Goal: Task Accomplishment & Management: Manage account settings

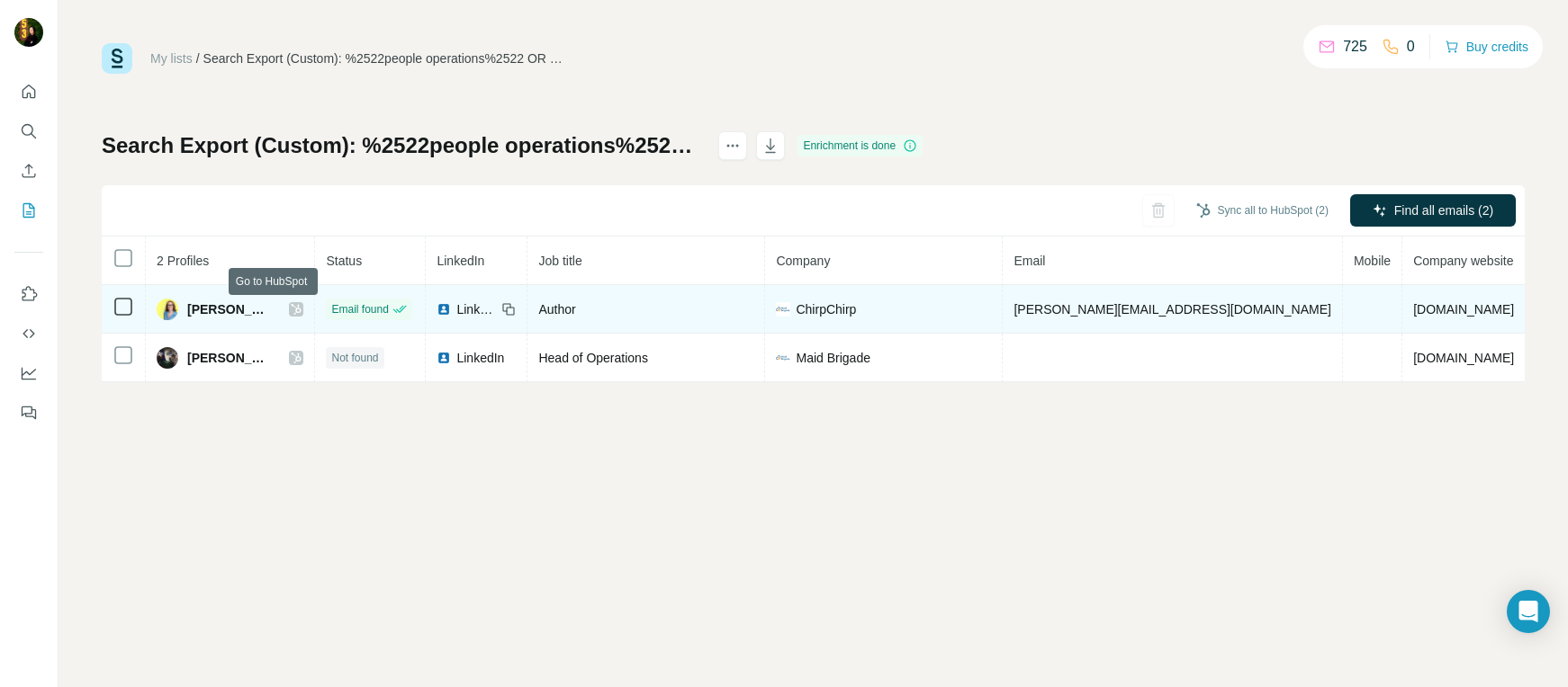
click at [290, 309] on icon at bounding box center [296, 310] width 11 height 15
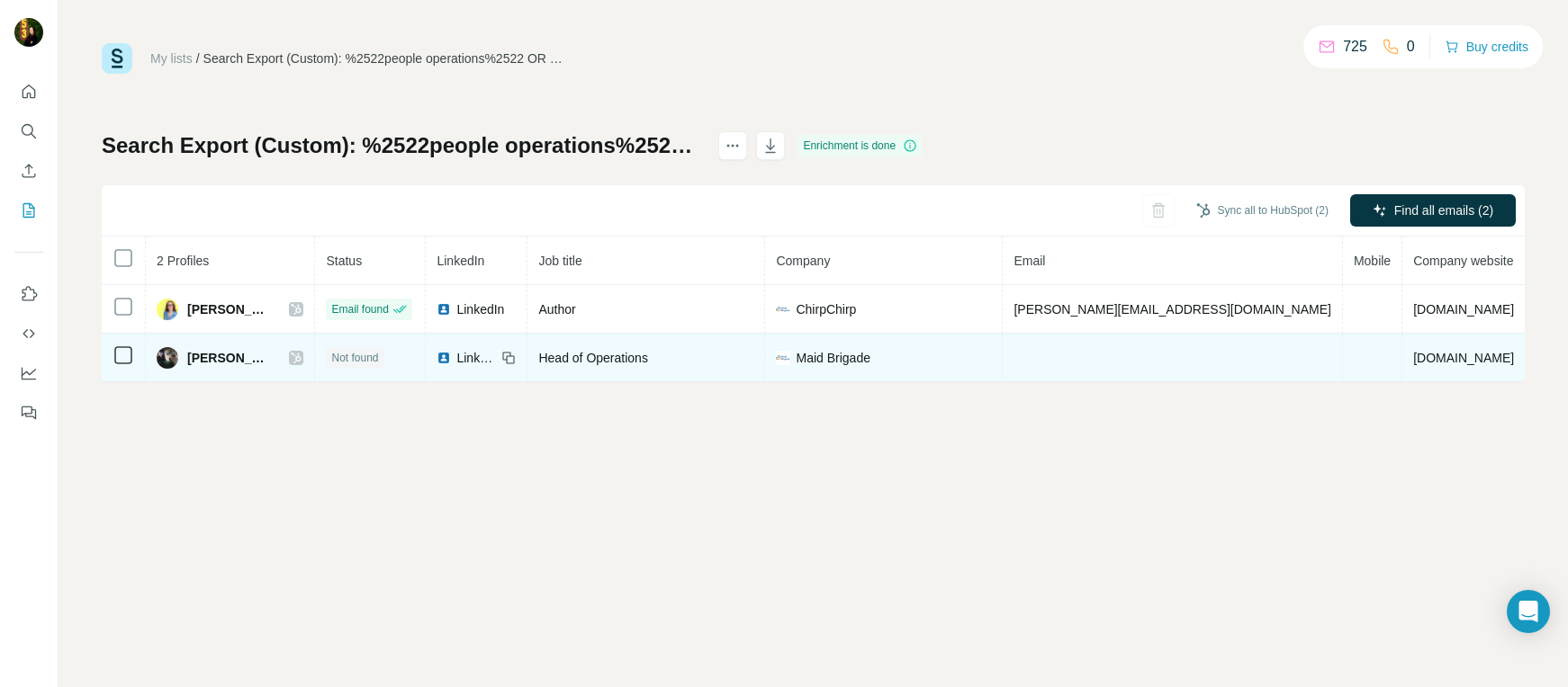
click at [290, 356] on icon at bounding box center [296, 358] width 11 height 15
